Goal: Information Seeking & Learning: Find specific page/section

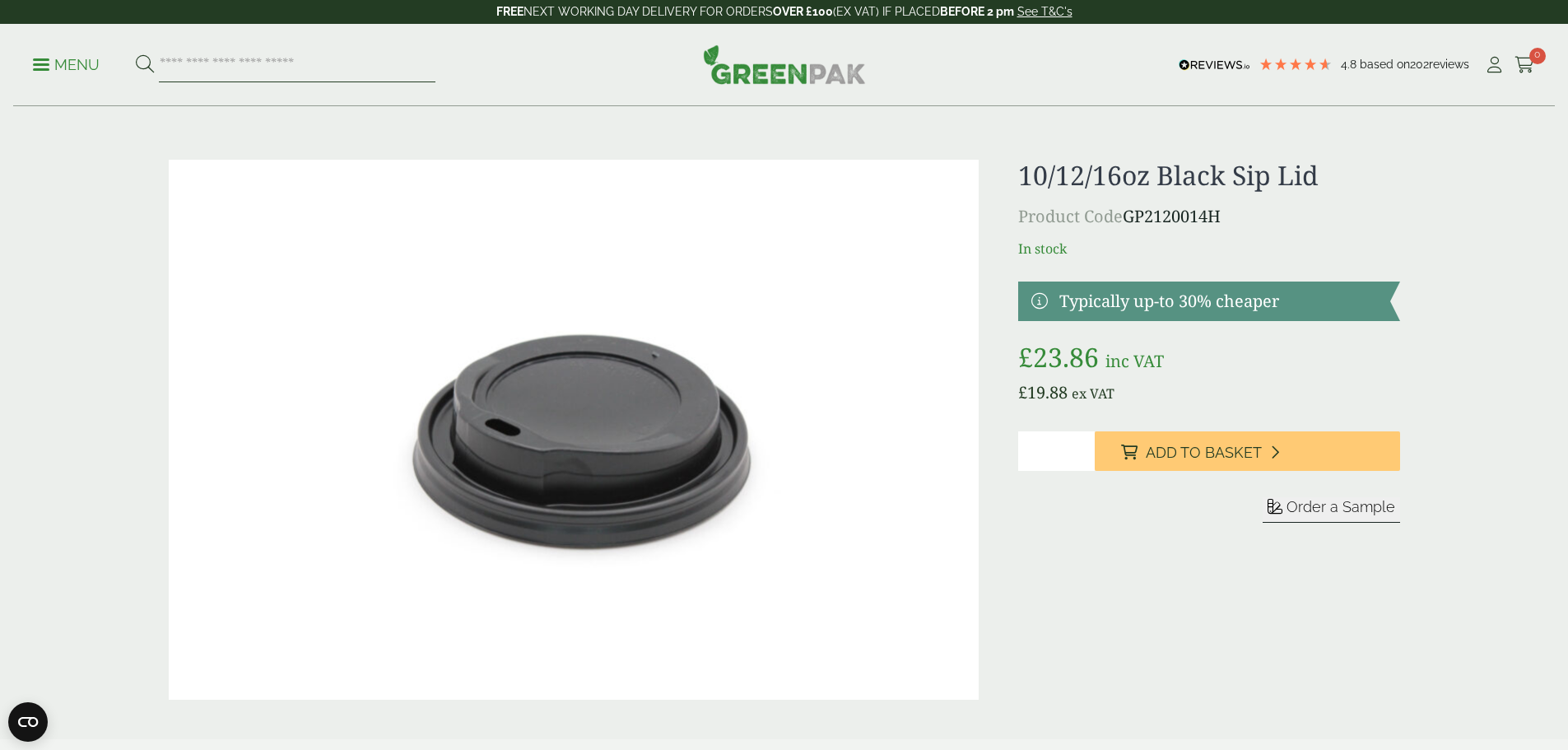
click at [202, 62] on input "search" at bounding box center [296, 65] width 276 height 35
type input "*****"
click at [136, 55] on button at bounding box center [145, 65] width 18 height 21
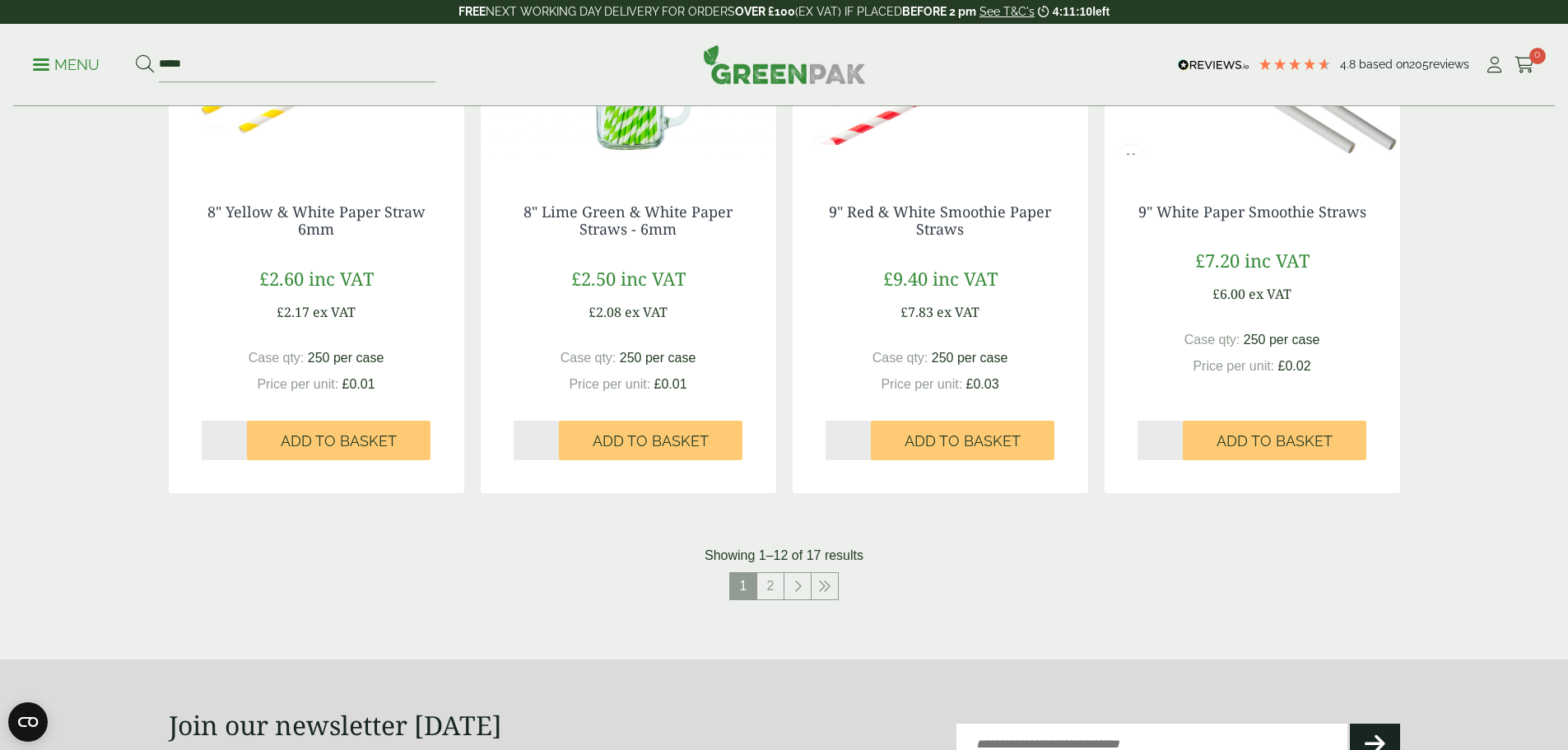
scroll to position [1647, 0]
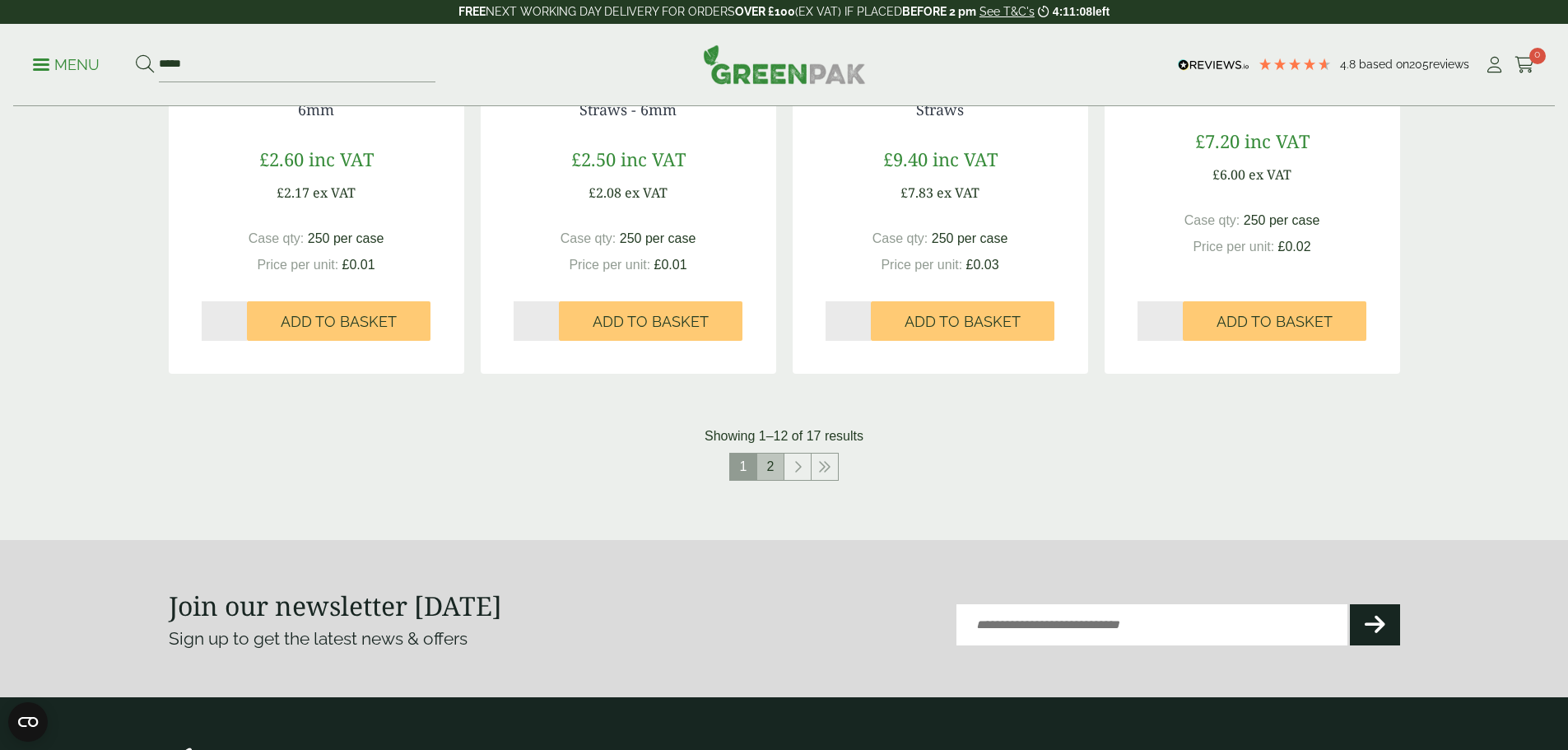
click at [766, 465] on link "2" at bounding box center [770, 466] width 26 height 26
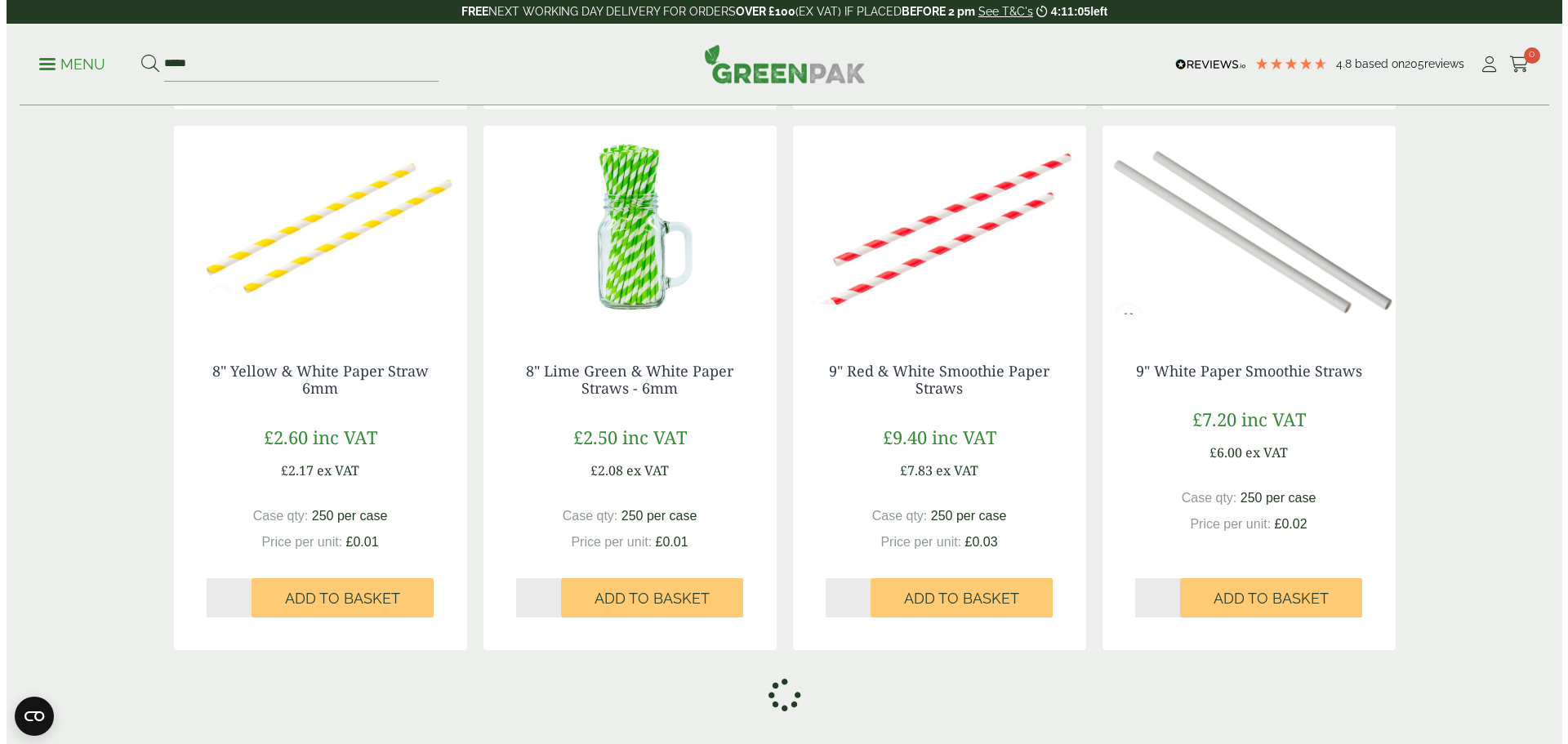
scroll to position [1062, 0]
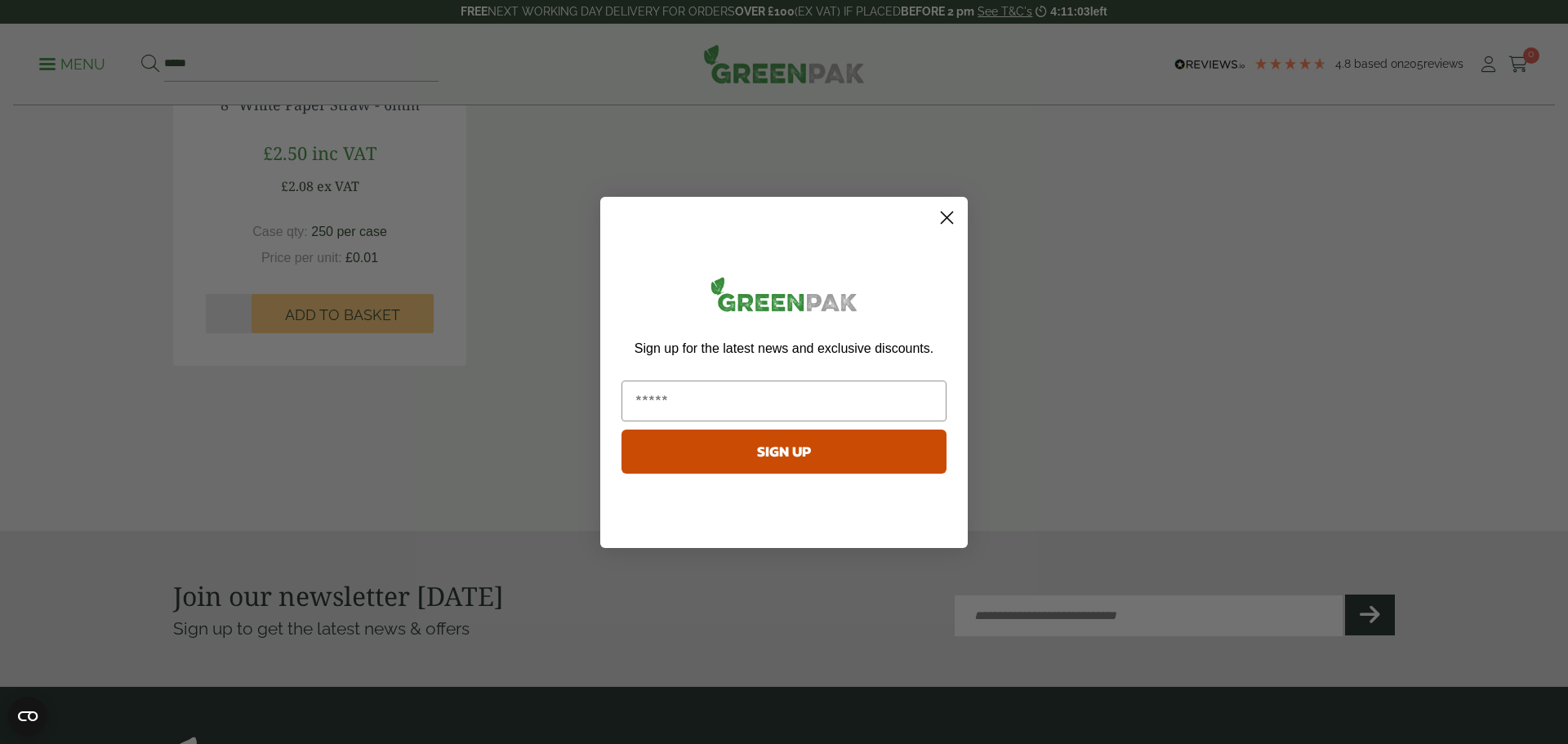
click at [947, 213] on circle "Close dialog" at bounding box center [946, 217] width 27 height 27
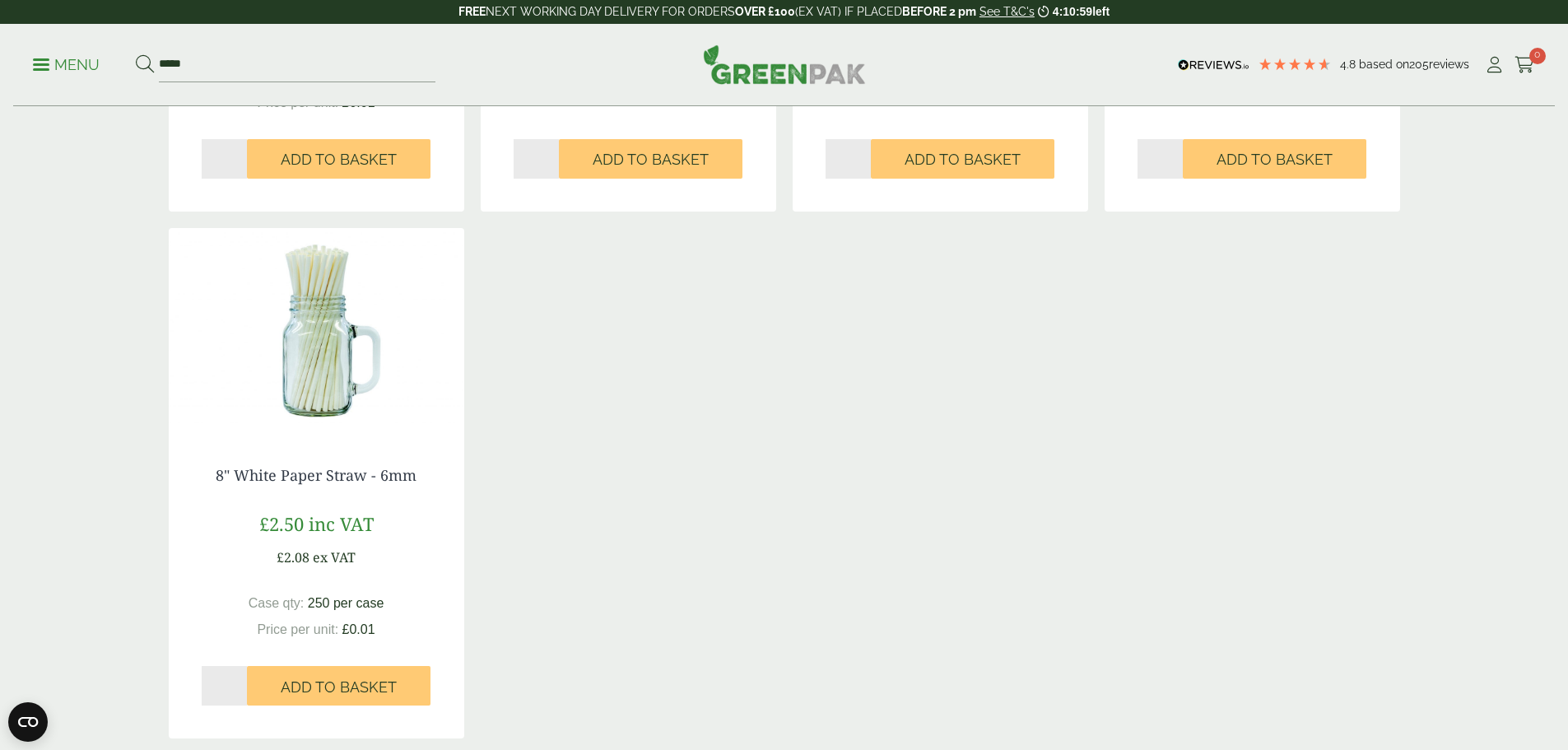
scroll to position [823, 0]
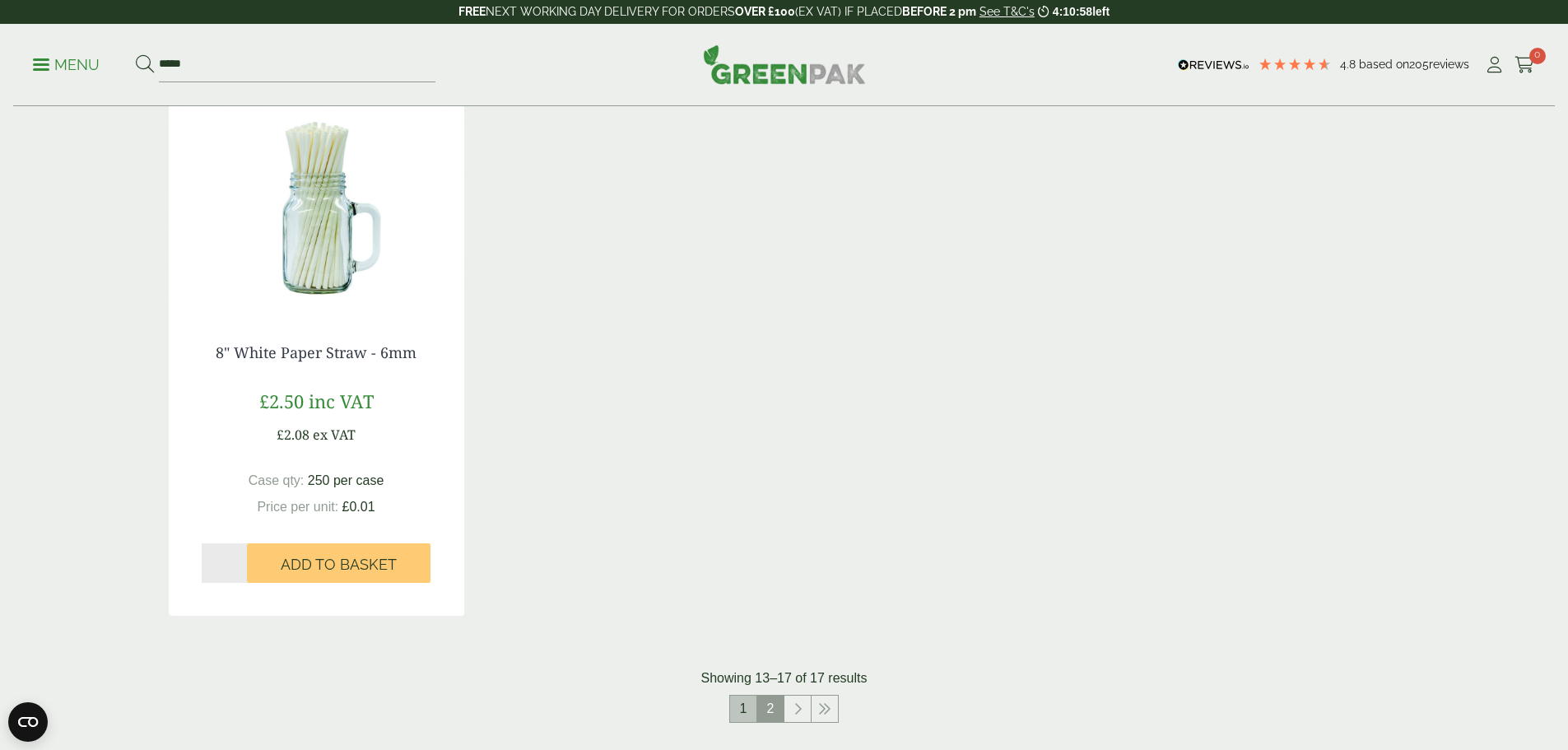
click at [745, 714] on link "1" at bounding box center [742, 709] width 26 height 26
